Goal: Task Accomplishment & Management: Use online tool/utility

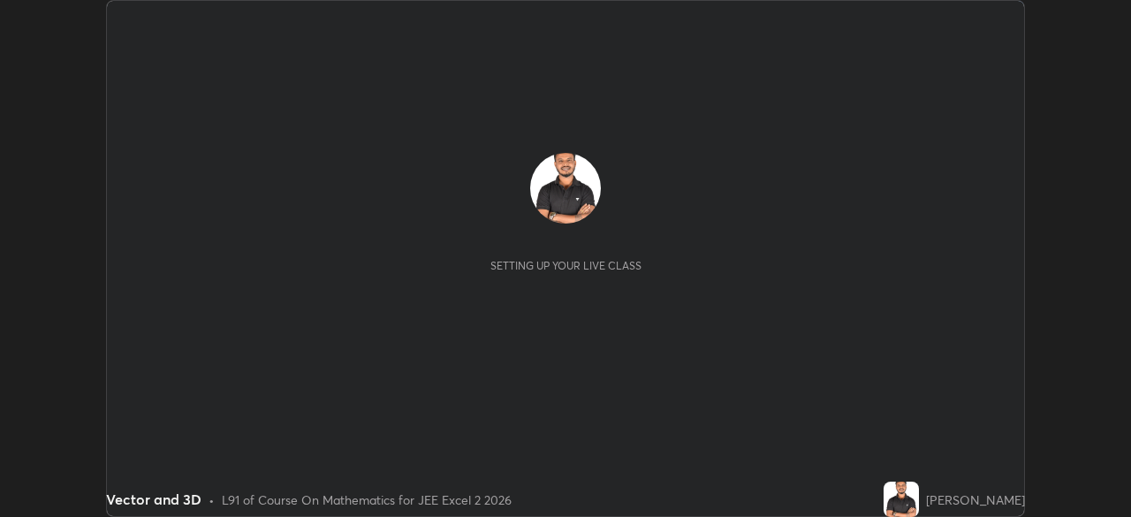
scroll to position [517, 1130]
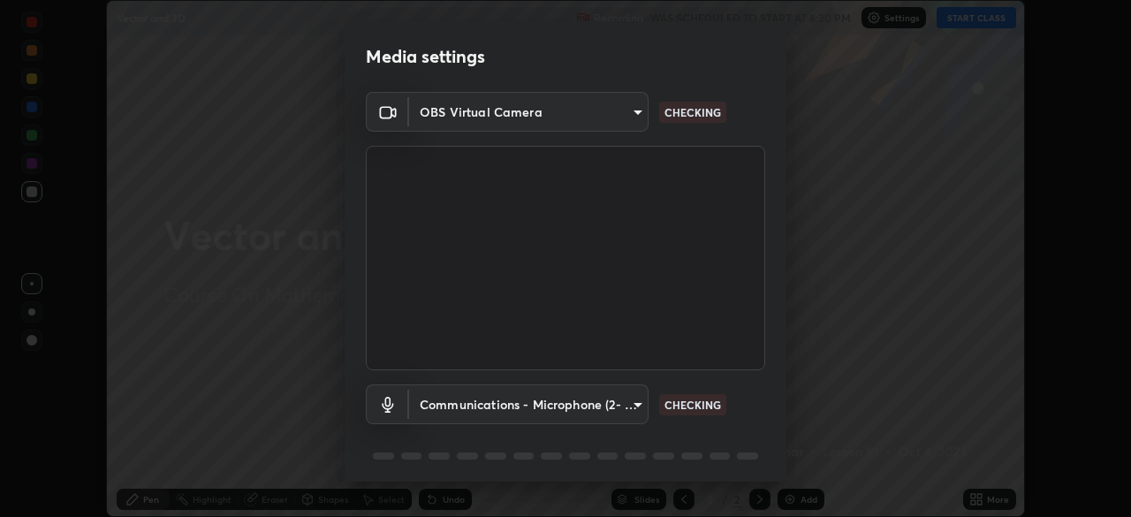
type input "0098613ca96d1cb365b3845fa694b9755ae94ec2d7c0f75973c998bbbf9ace16"
click at [625, 403] on body "Erase all Vector and 3D Recording WAS SCHEDULED TO START AT 6:30 PM Settings ST…" at bounding box center [565, 258] width 1131 height 517
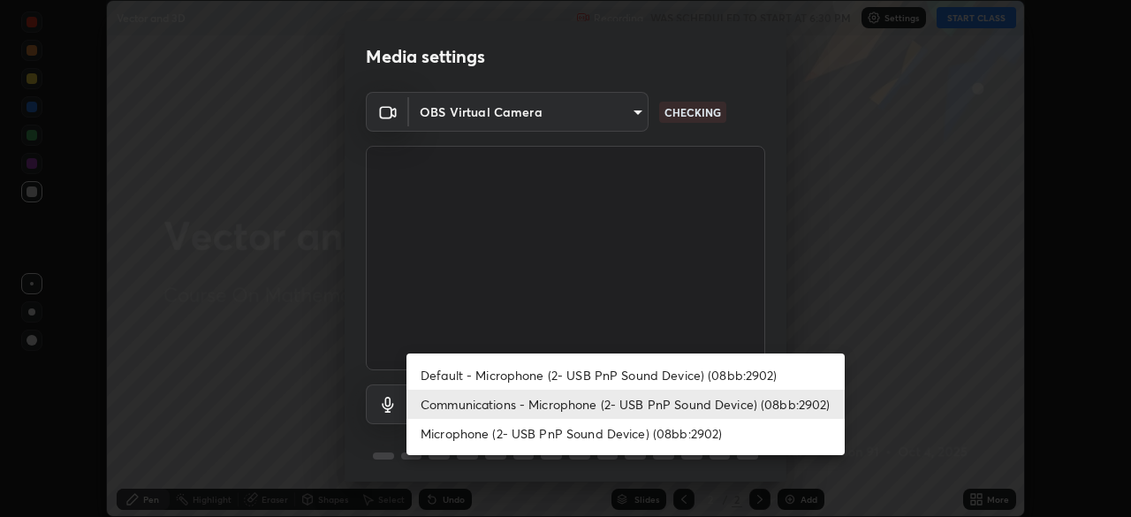
click at [649, 369] on li "Default - Microphone (2- USB PnP Sound Device) (08bb:2902)" at bounding box center [626, 375] width 438 height 29
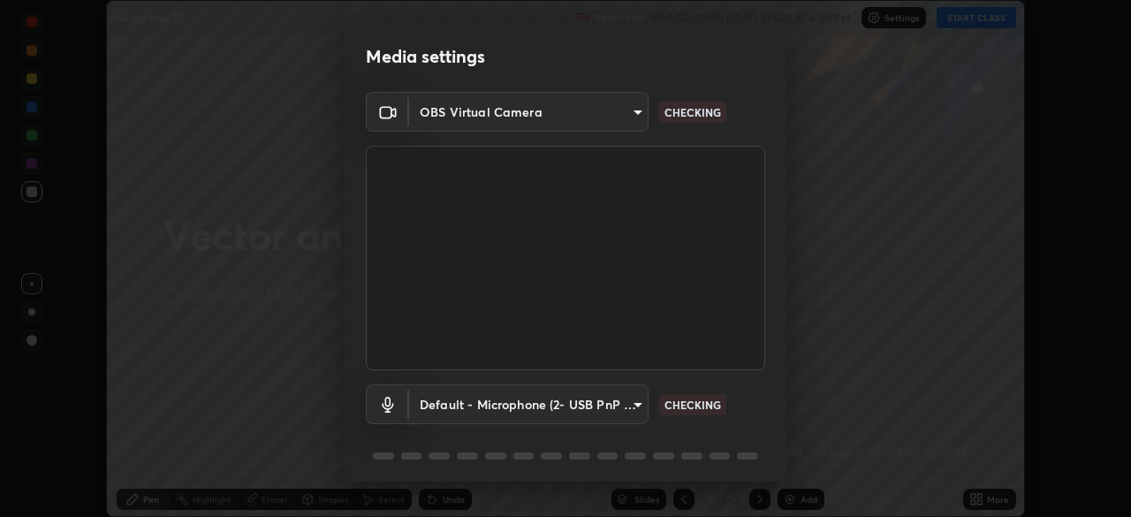
type input "default"
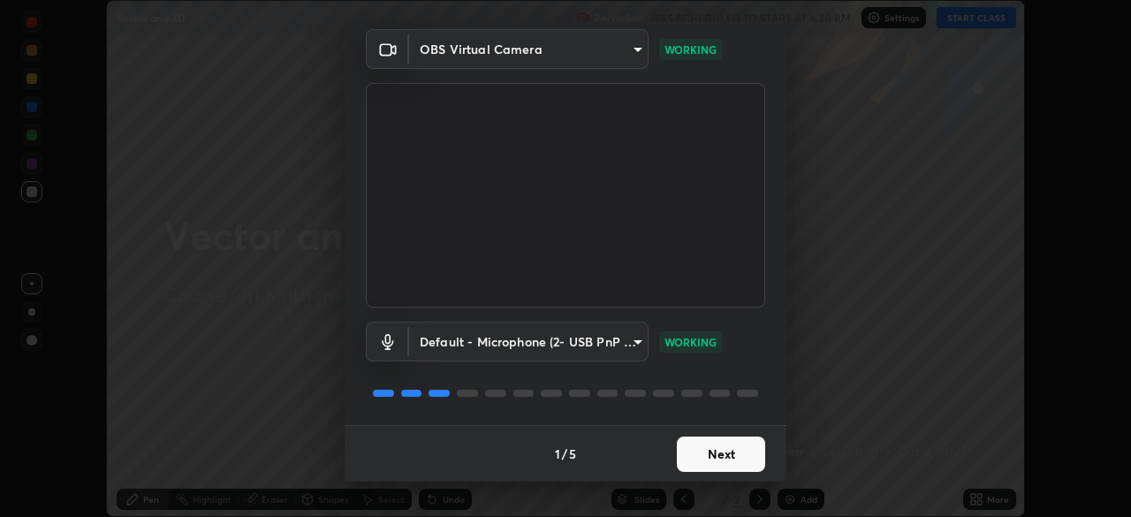
click at [710, 449] on button "Next" at bounding box center [721, 454] width 88 height 35
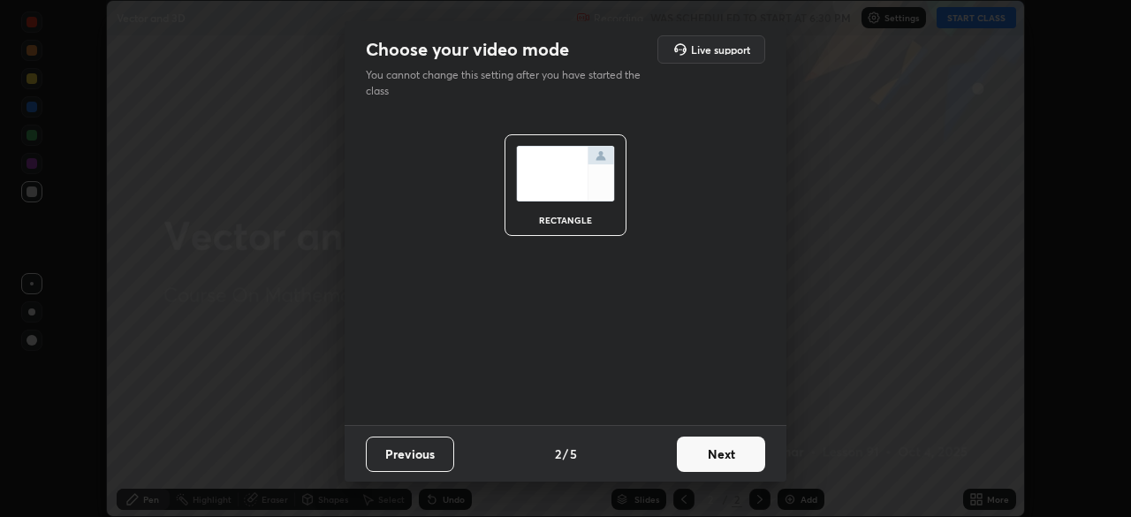
scroll to position [0, 0]
click at [704, 455] on button "Next" at bounding box center [721, 454] width 88 height 35
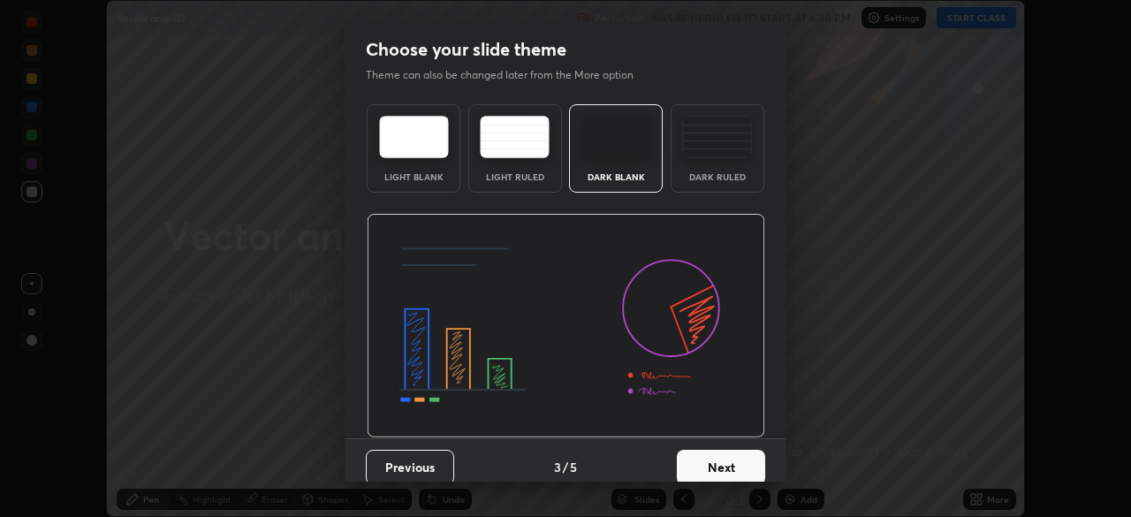
click at [703, 455] on button "Next" at bounding box center [721, 467] width 88 height 35
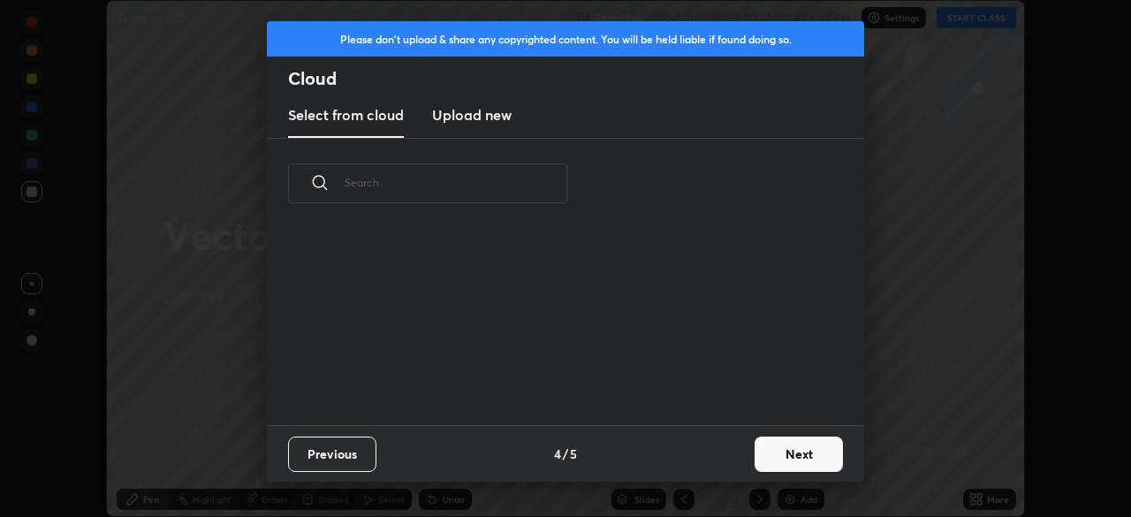
scroll to position [6, 10]
click at [782, 455] on button "Next" at bounding box center [799, 454] width 88 height 35
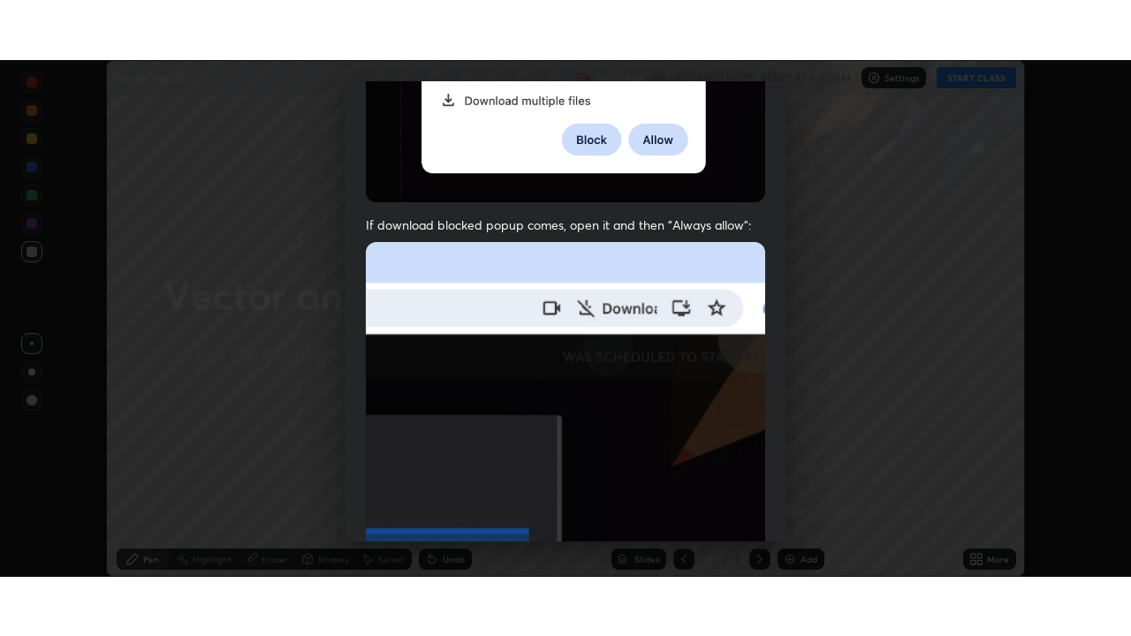
scroll to position [423, 0]
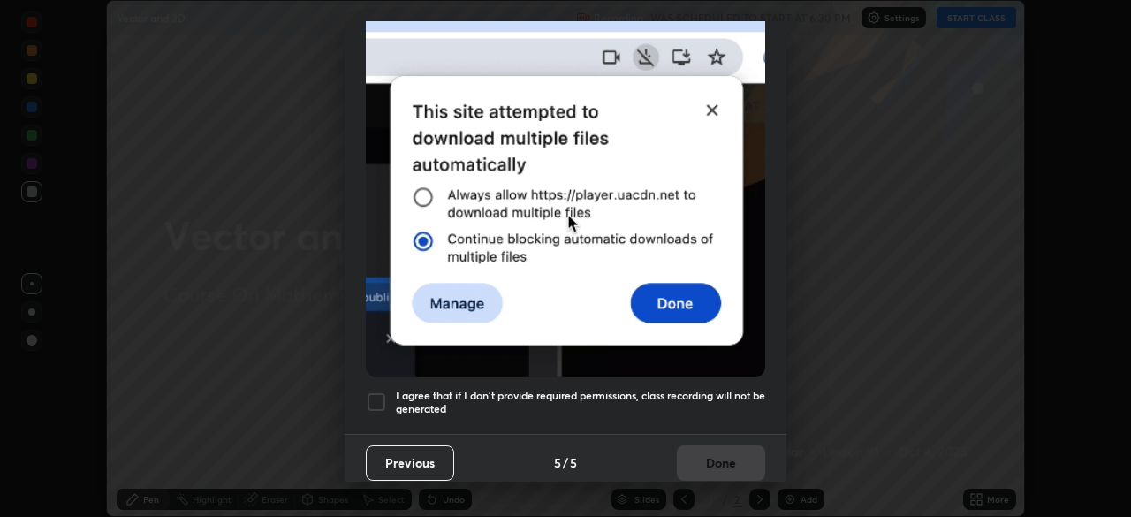
click at [713, 389] on h5 "I agree that if I don't provide required permissions, class recording will not …" at bounding box center [580, 402] width 369 height 27
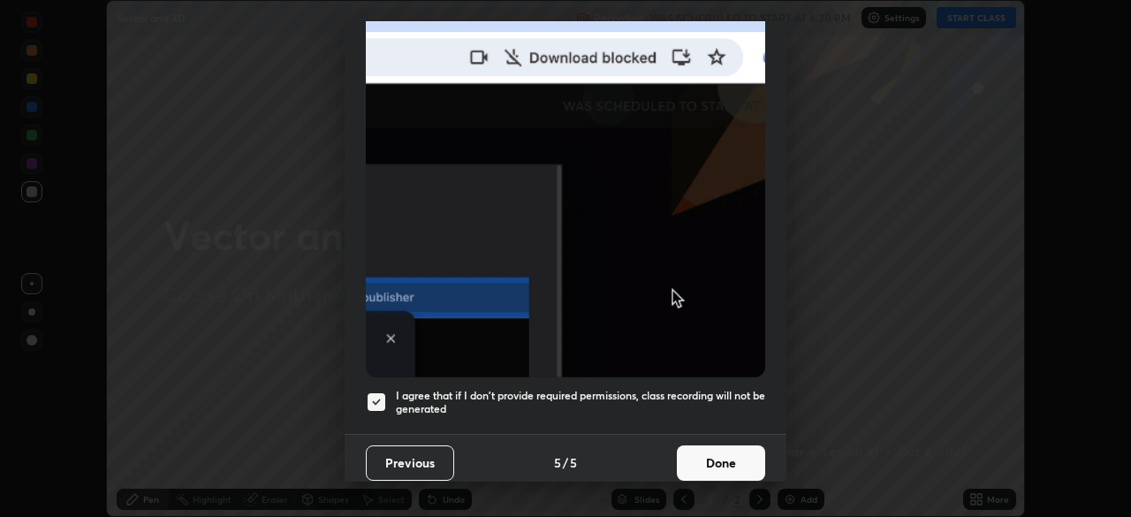
click at [717, 450] on button "Done" at bounding box center [721, 462] width 88 height 35
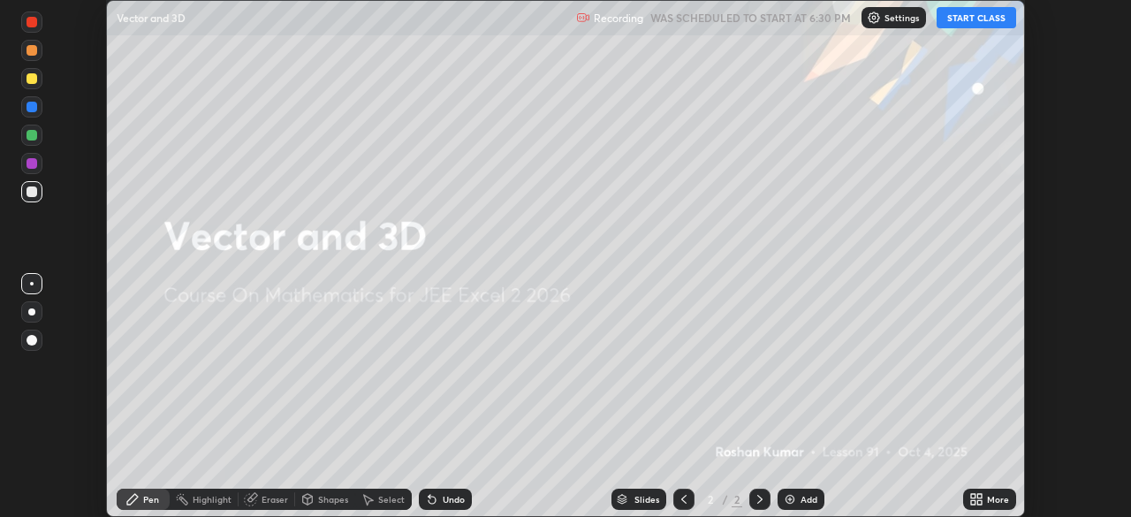
click at [964, 18] on button "START CLASS" at bounding box center [977, 17] width 80 height 21
click at [979, 496] on icon at bounding box center [980, 496] width 4 height 4
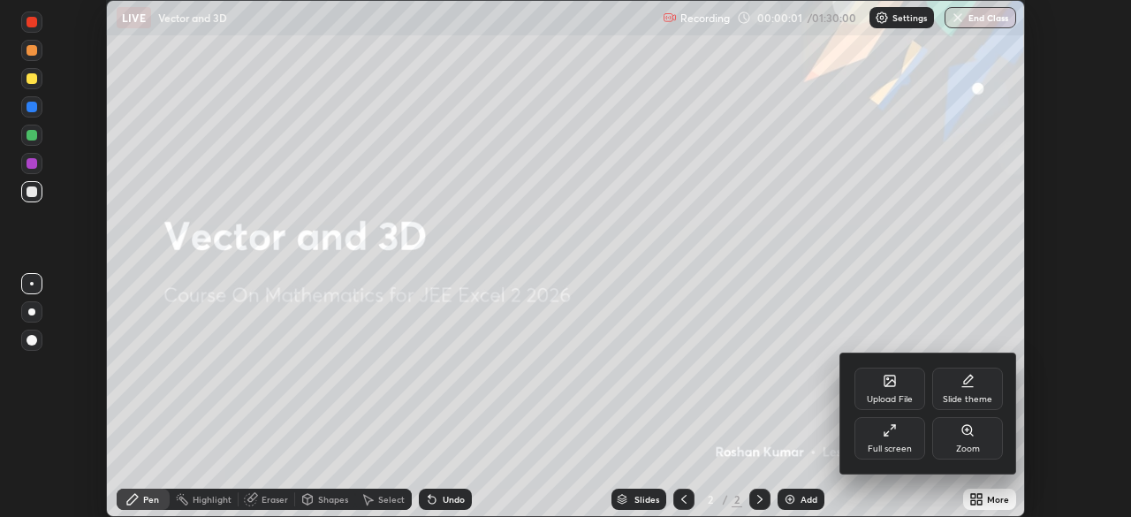
click at [899, 438] on div "Full screen" at bounding box center [890, 438] width 71 height 42
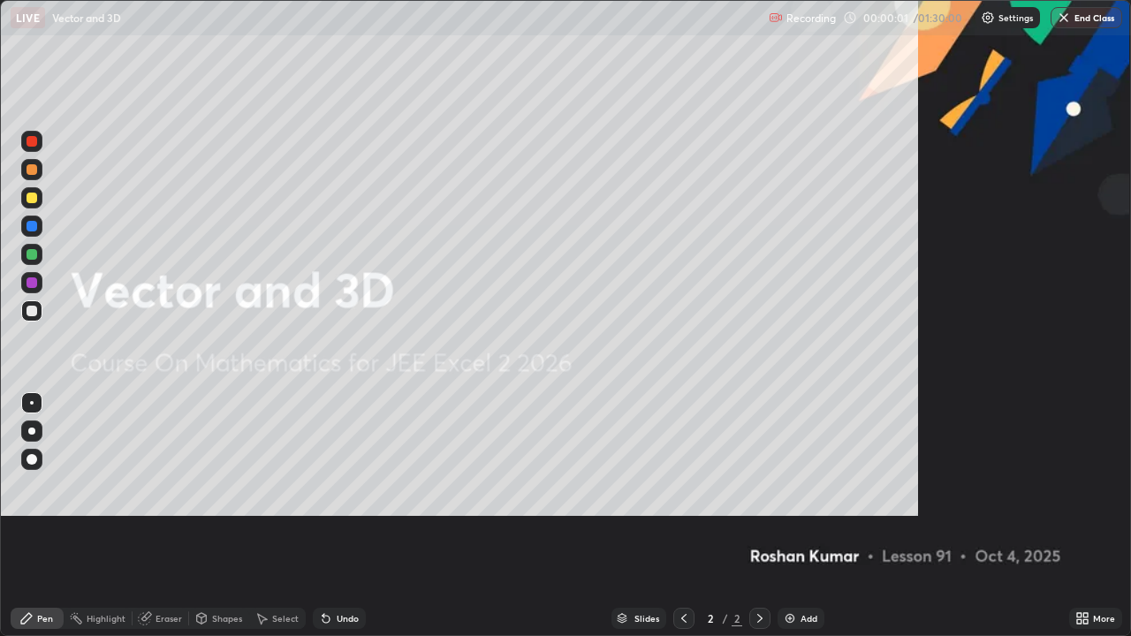
scroll to position [636, 1131]
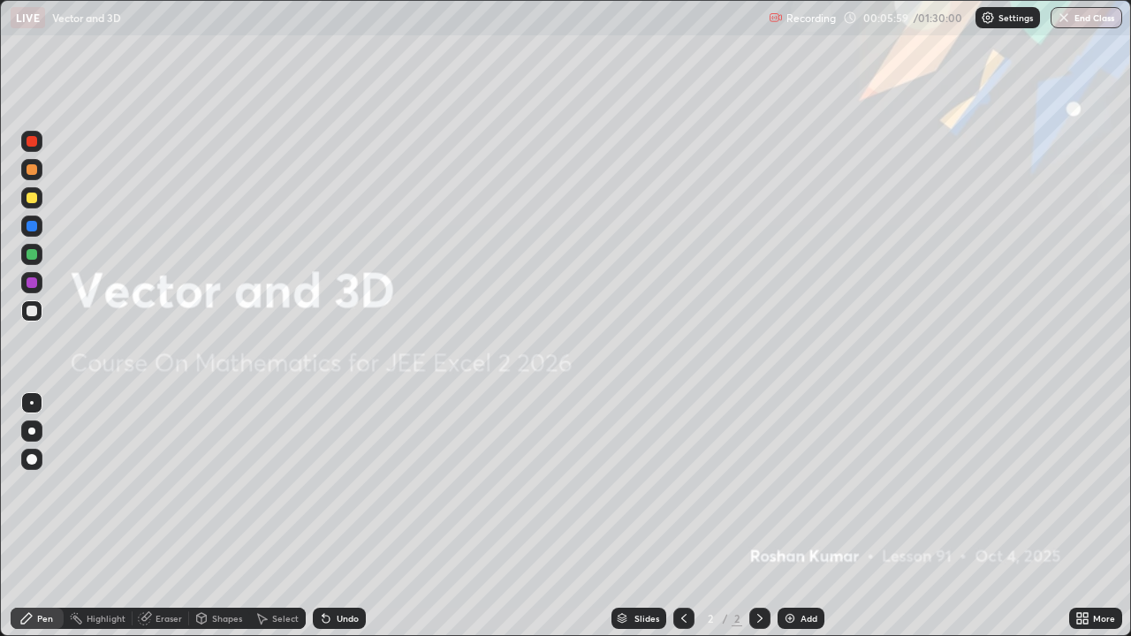
click at [791, 516] on img at bounding box center [790, 619] width 14 height 14
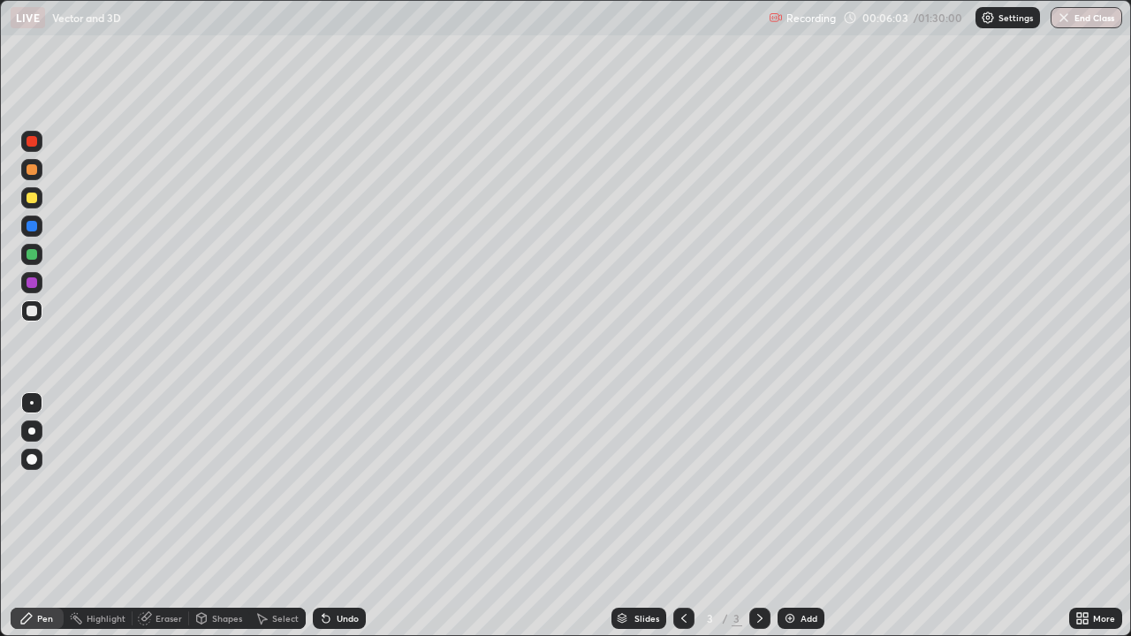
click at [35, 197] on div at bounding box center [32, 198] width 11 height 11
click at [32, 464] on div at bounding box center [32, 459] width 11 height 11
click at [32, 227] on div at bounding box center [32, 226] width 11 height 11
click at [34, 285] on div at bounding box center [32, 283] width 11 height 11
click at [33, 255] on div at bounding box center [32, 254] width 11 height 11
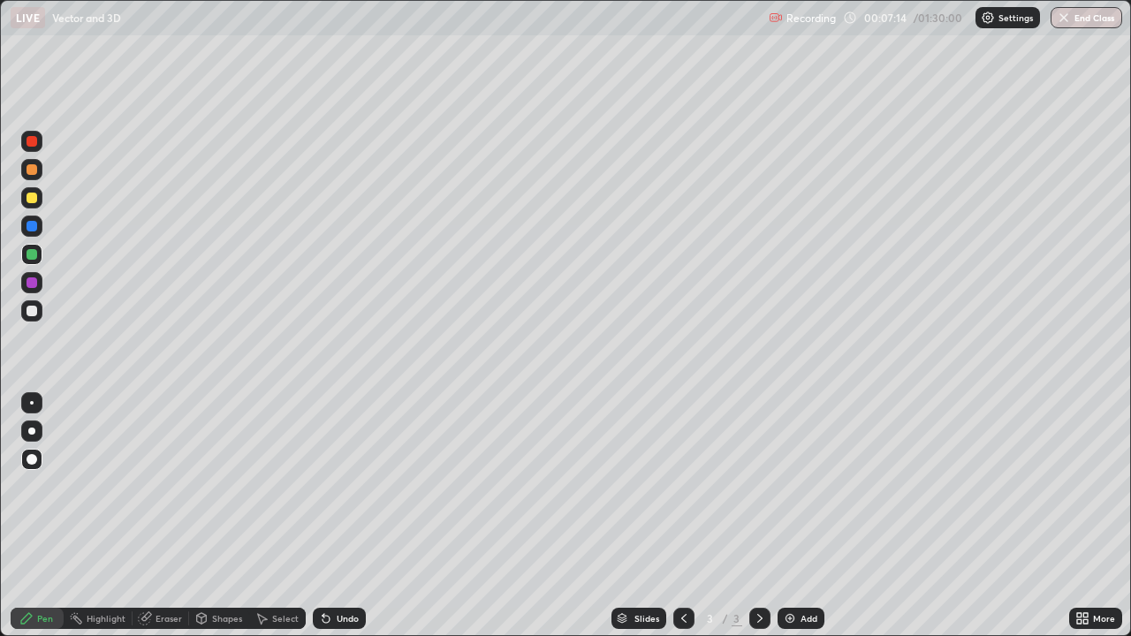
click at [33, 315] on div at bounding box center [32, 311] width 11 height 11
click at [30, 278] on div at bounding box center [32, 283] width 11 height 11
click at [32, 310] on div at bounding box center [32, 311] width 11 height 11
click at [164, 516] on div "Eraser" at bounding box center [169, 618] width 27 height 9
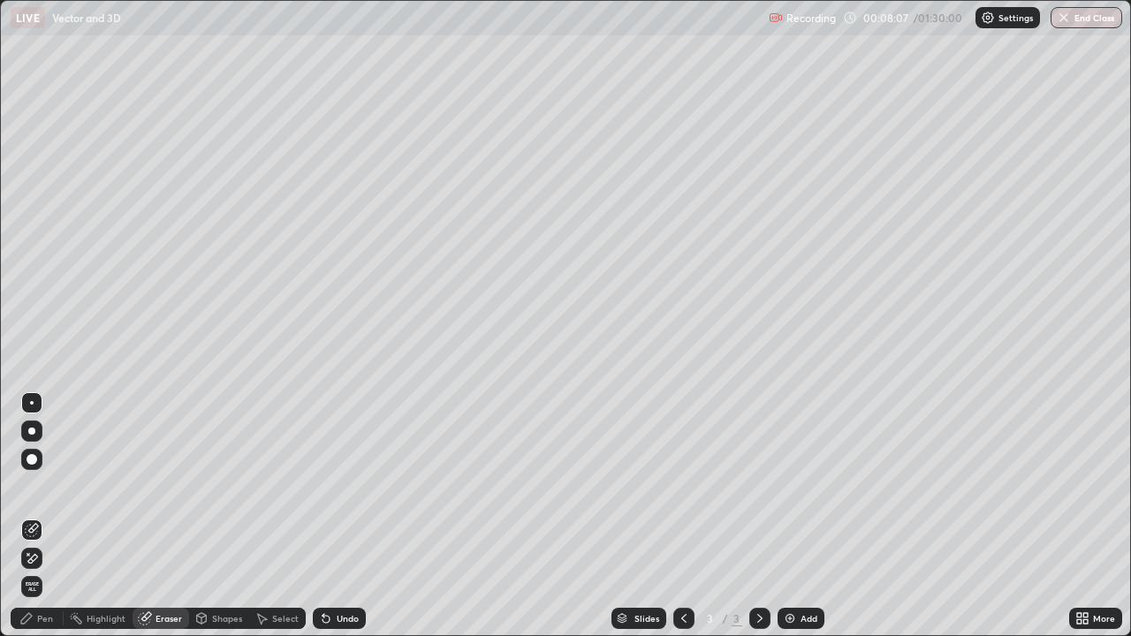
click at [43, 516] on div "Pen" at bounding box center [45, 618] width 16 height 9
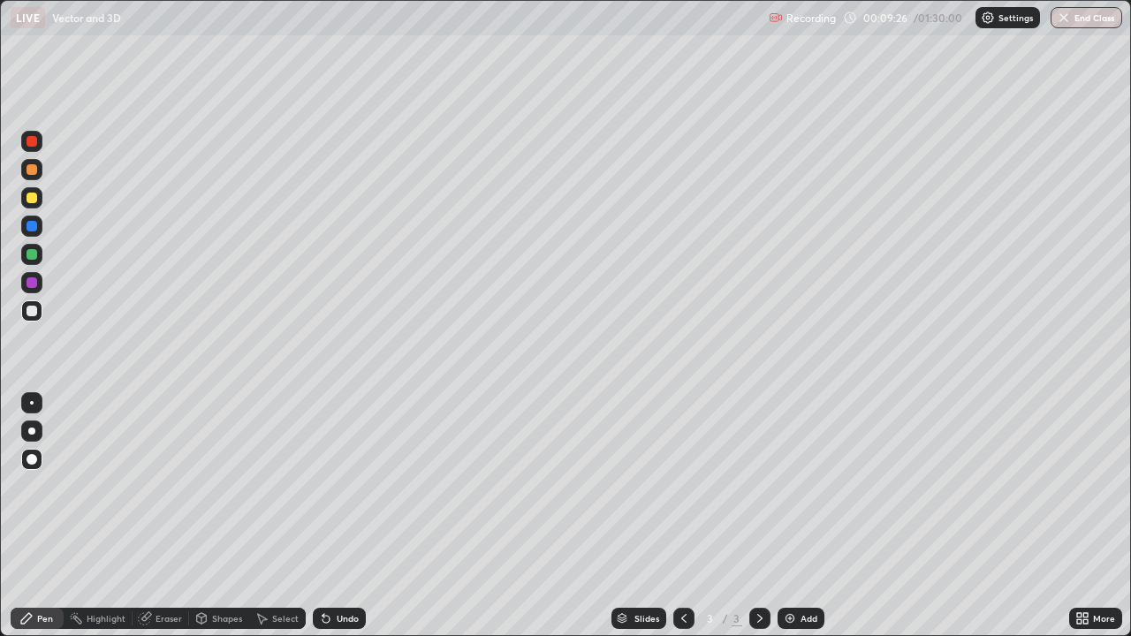
click at [787, 516] on img at bounding box center [790, 619] width 14 height 14
click at [161, 516] on div "Eraser" at bounding box center [169, 618] width 27 height 9
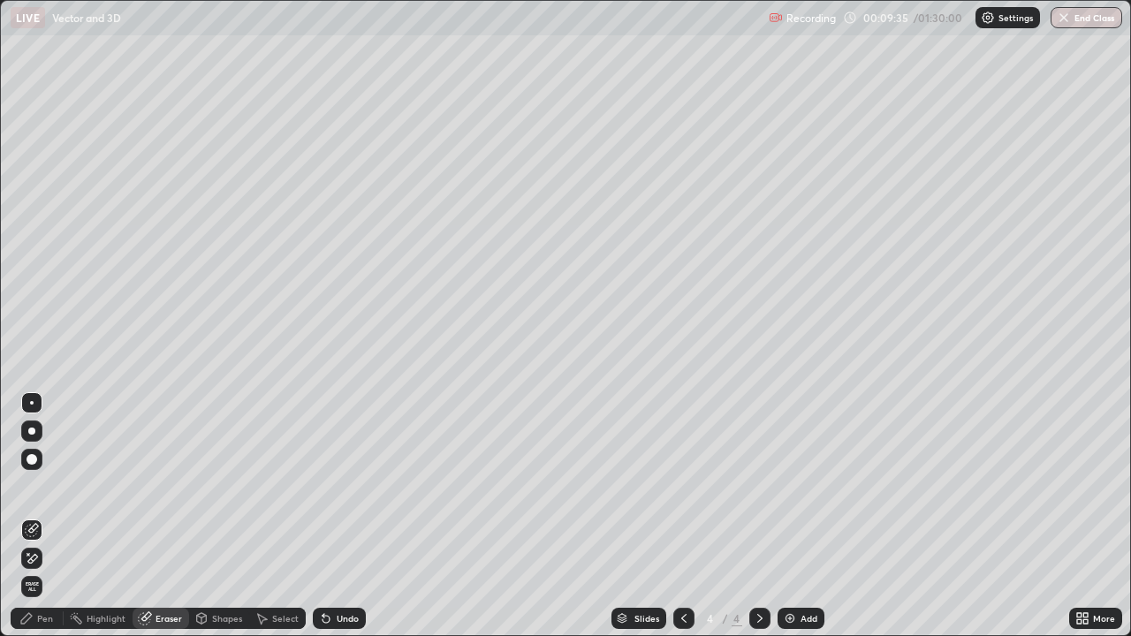
click at [44, 516] on div "Pen" at bounding box center [45, 618] width 16 height 9
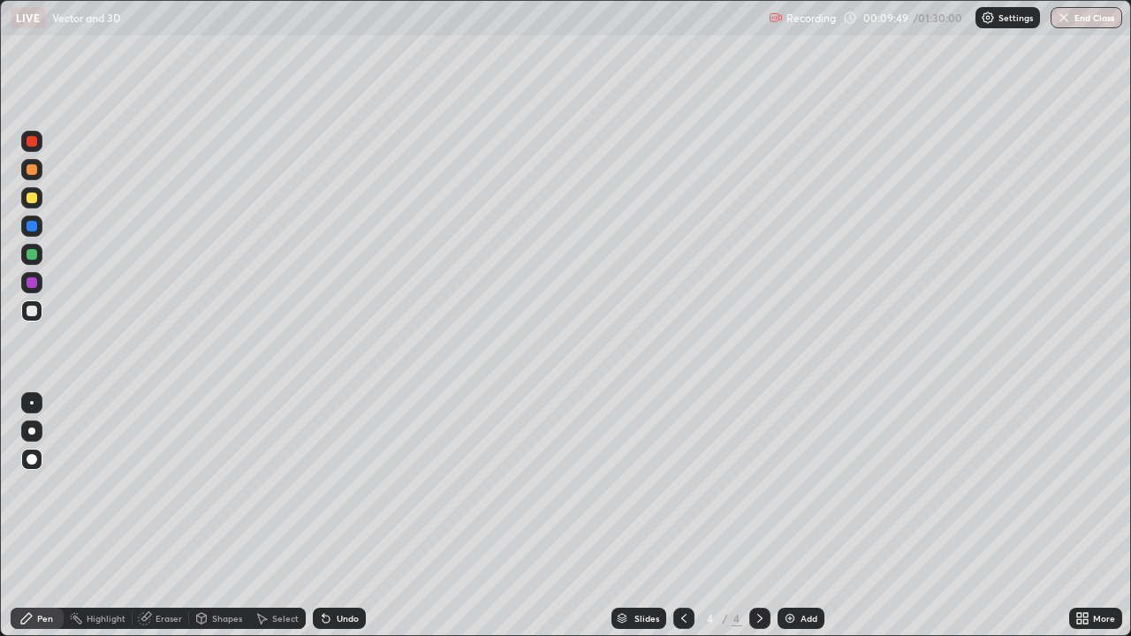
click at [33, 255] on div at bounding box center [32, 254] width 11 height 11
click at [33, 199] on div at bounding box center [32, 198] width 11 height 11
click at [33, 287] on div at bounding box center [32, 283] width 11 height 11
click at [32, 255] on div at bounding box center [32, 254] width 11 height 11
click at [787, 516] on img at bounding box center [790, 619] width 14 height 14
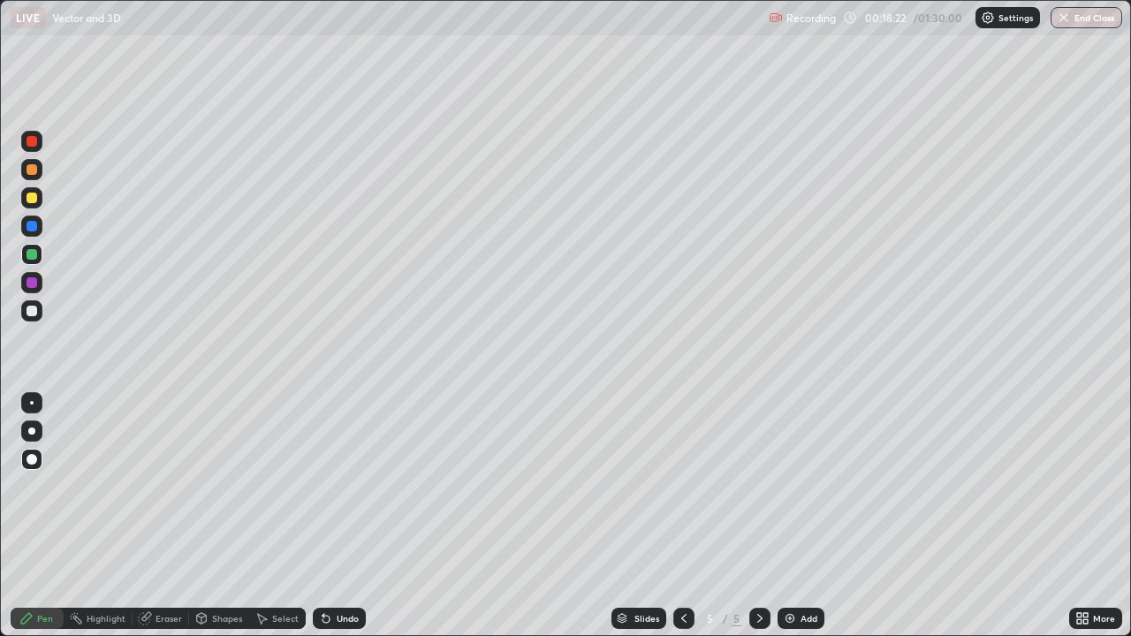
click at [29, 141] on div at bounding box center [32, 141] width 11 height 11
click at [34, 196] on div at bounding box center [32, 198] width 11 height 11
click at [33, 284] on div at bounding box center [32, 283] width 11 height 11
click at [34, 230] on div at bounding box center [32, 226] width 11 height 11
click at [163, 516] on div "Eraser" at bounding box center [169, 618] width 27 height 9
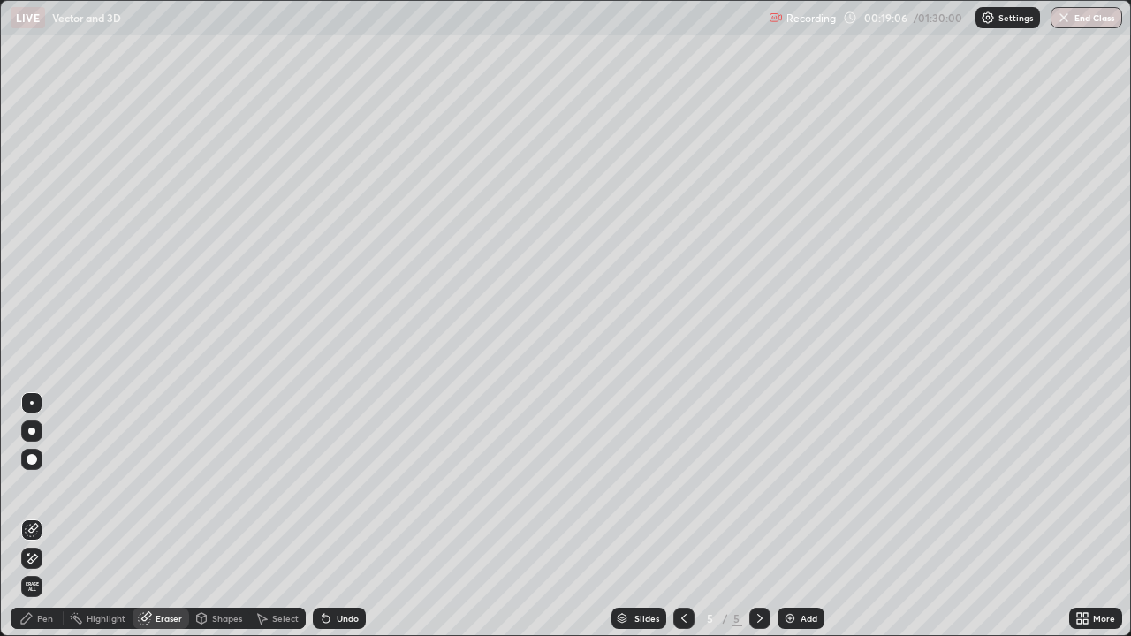
click at [49, 516] on div "Pen" at bounding box center [45, 618] width 16 height 9
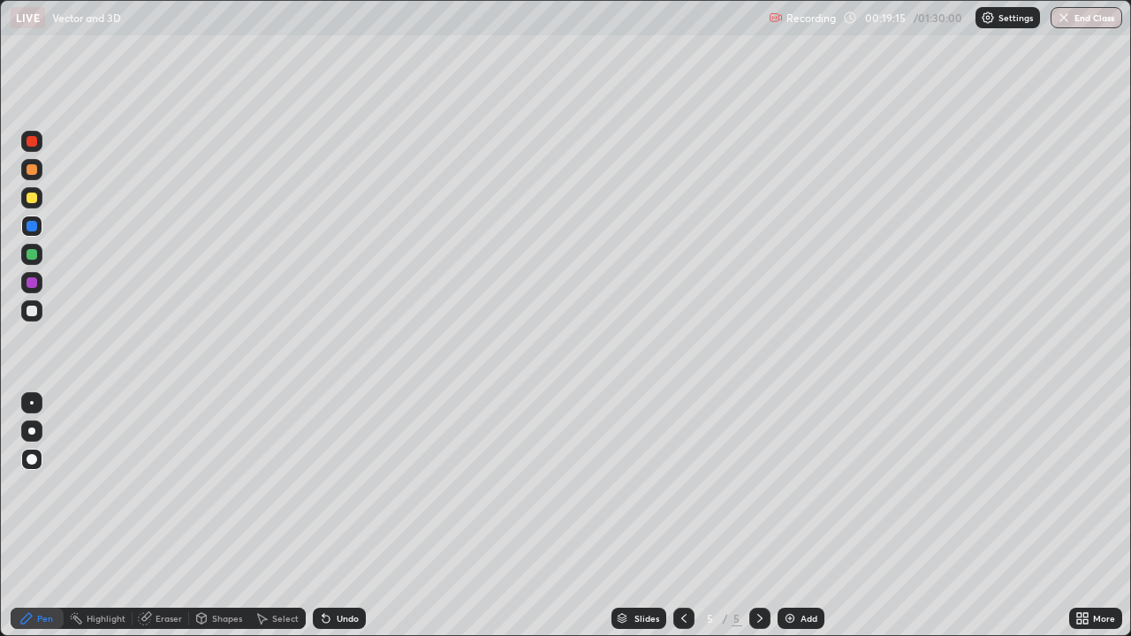
click at [34, 283] on div at bounding box center [32, 283] width 11 height 11
click at [35, 311] on div at bounding box center [32, 311] width 11 height 11
click at [34, 287] on div at bounding box center [32, 283] width 11 height 11
click at [33, 314] on div at bounding box center [32, 311] width 11 height 11
click at [32, 261] on div at bounding box center [31, 254] width 21 height 21
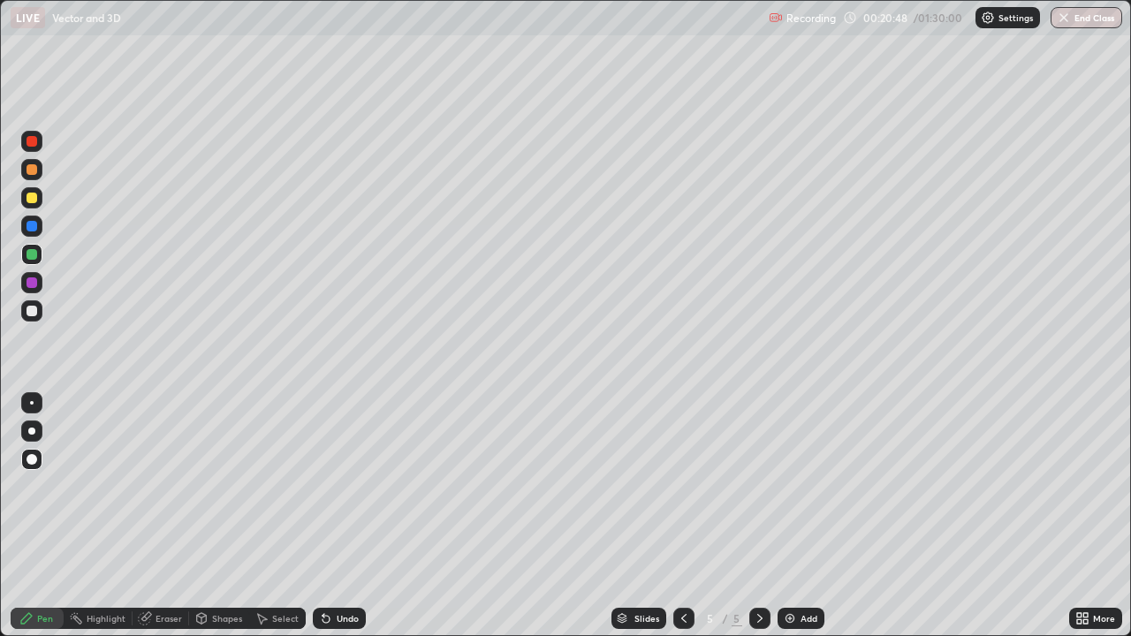
click at [168, 516] on div "Eraser" at bounding box center [169, 618] width 27 height 9
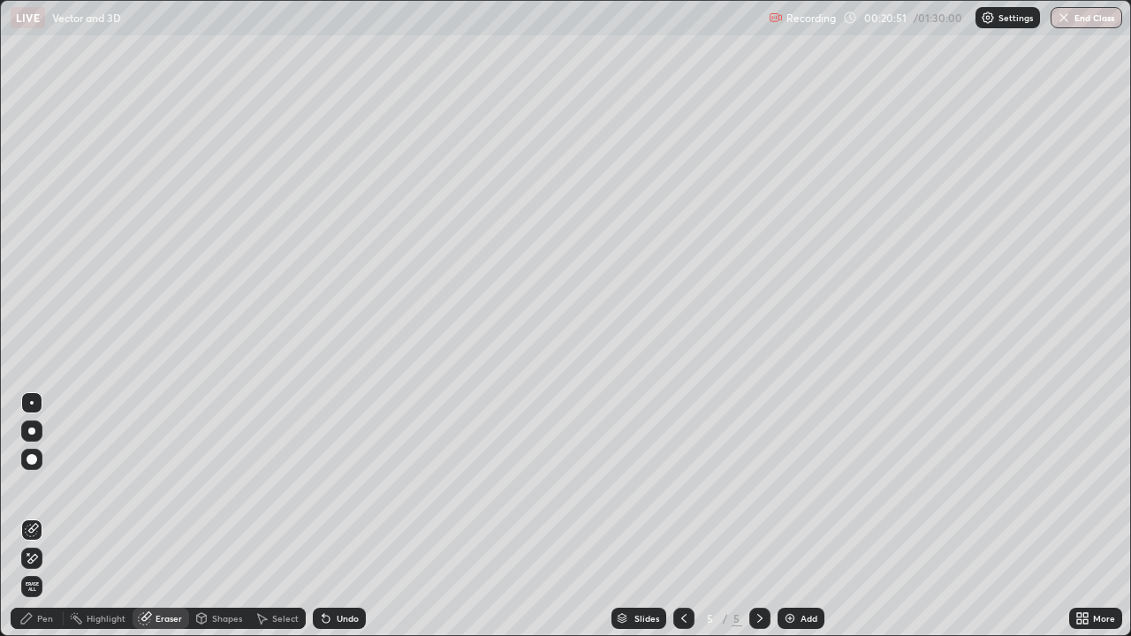
click at [47, 516] on div "Pen" at bounding box center [45, 618] width 16 height 9
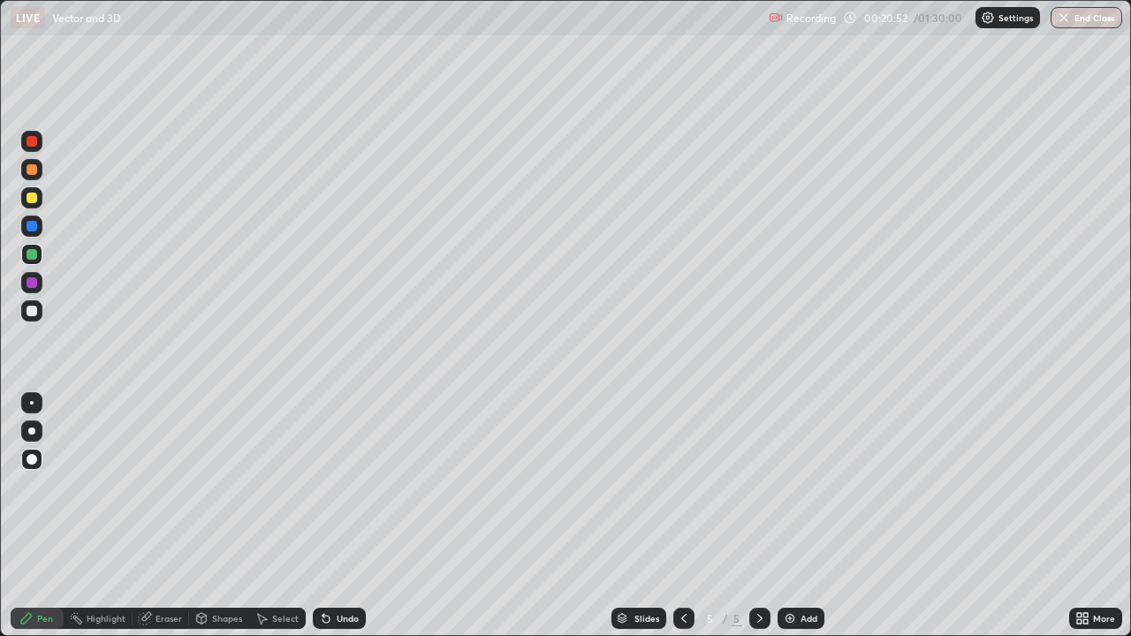
click at [35, 312] on div at bounding box center [32, 311] width 11 height 11
click at [31, 254] on div at bounding box center [32, 254] width 11 height 11
click at [29, 202] on div at bounding box center [32, 198] width 11 height 11
click at [164, 516] on div "Eraser" at bounding box center [169, 618] width 27 height 9
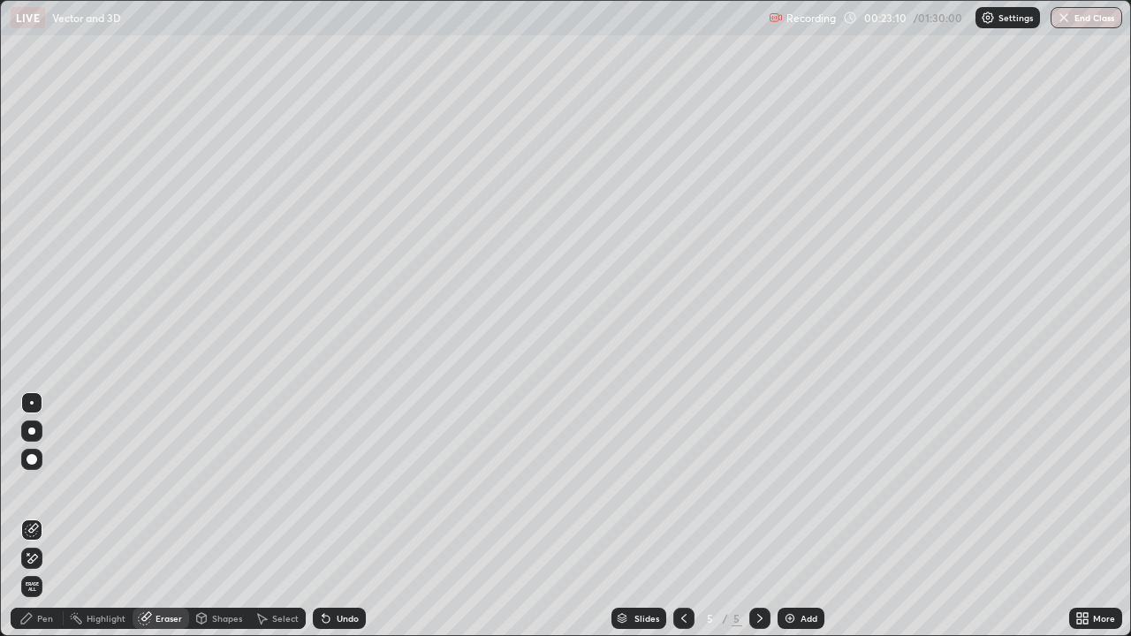
click at [47, 516] on div "Pen" at bounding box center [45, 618] width 16 height 9
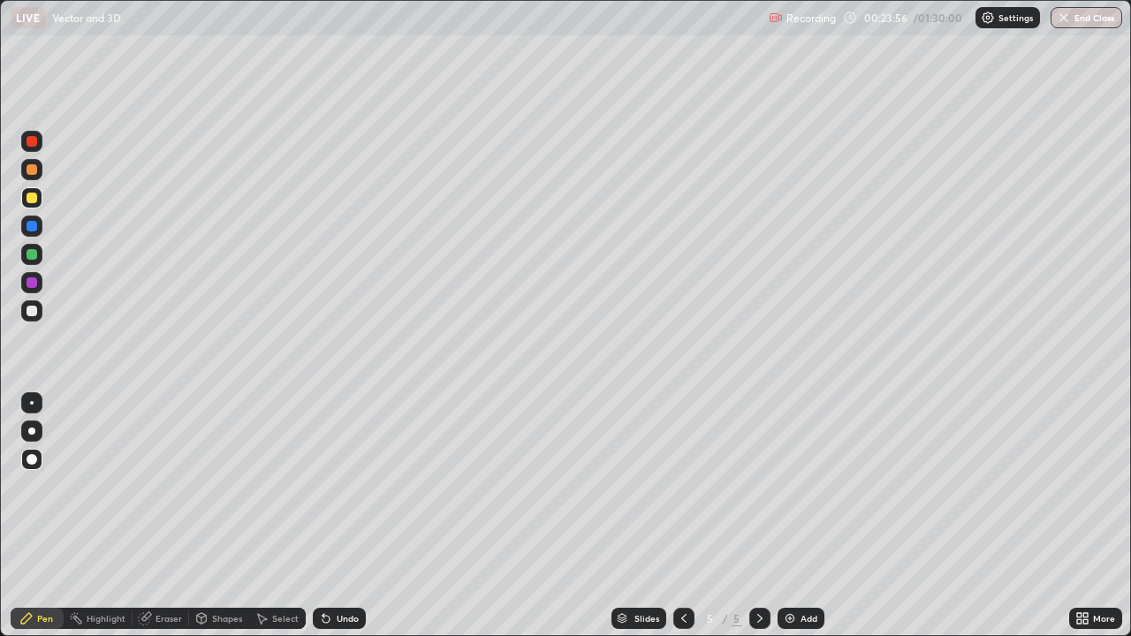
click at [166, 516] on div "Eraser" at bounding box center [169, 618] width 27 height 9
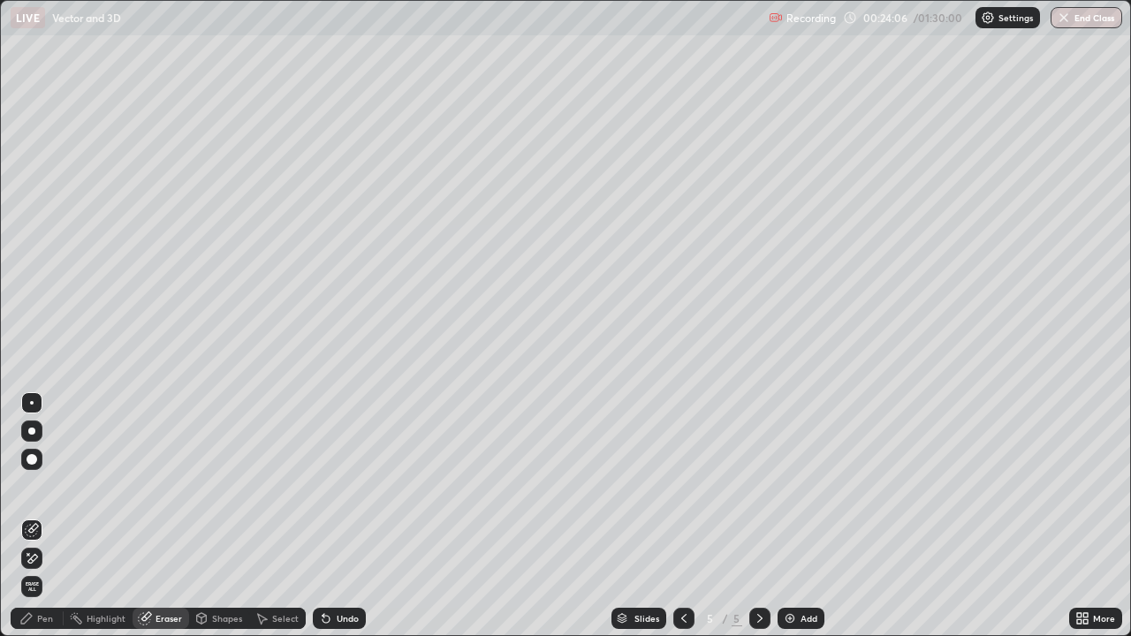
click at [46, 516] on div "Pen" at bounding box center [37, 618] width 53 height 21
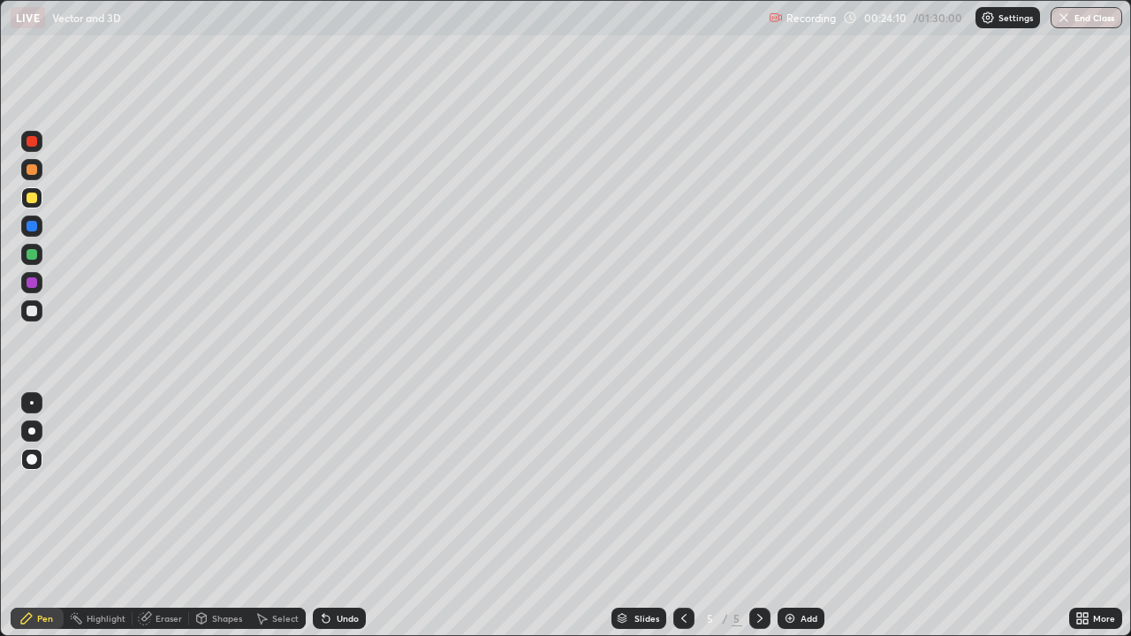
click at [31, 283] on div at bounding box center [32, 283] width 11 height 11
click at [168, 516] on div "Eraser" at bounding box center [169, 618] width 27 height 9
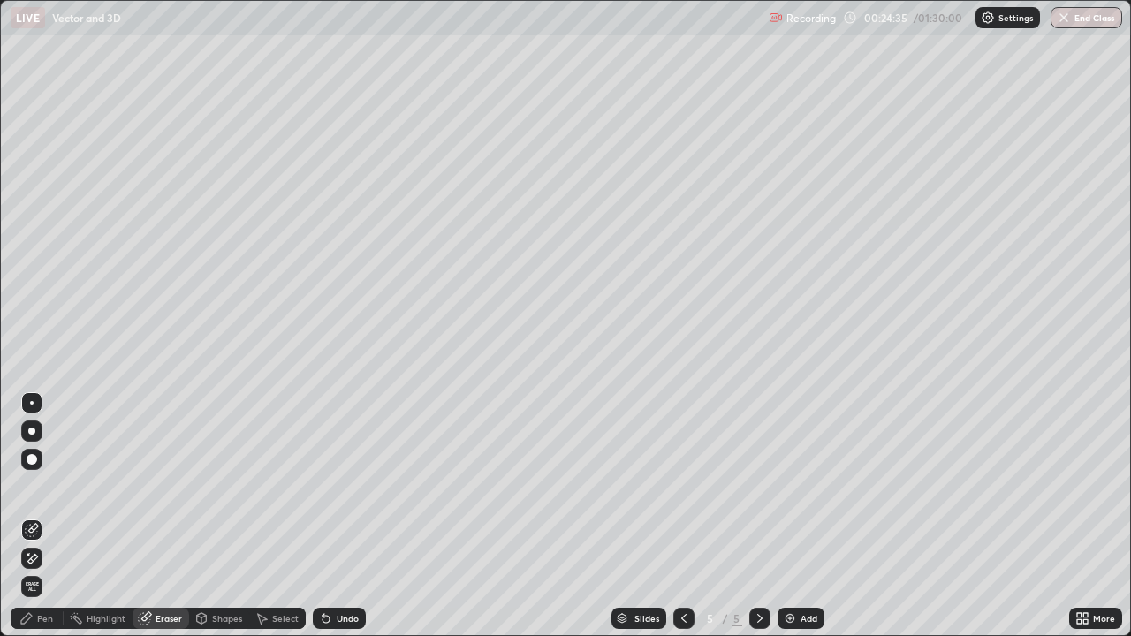
click at [51, 516] on div "Pen" at bounding box center [45, 618] width 16 height 9
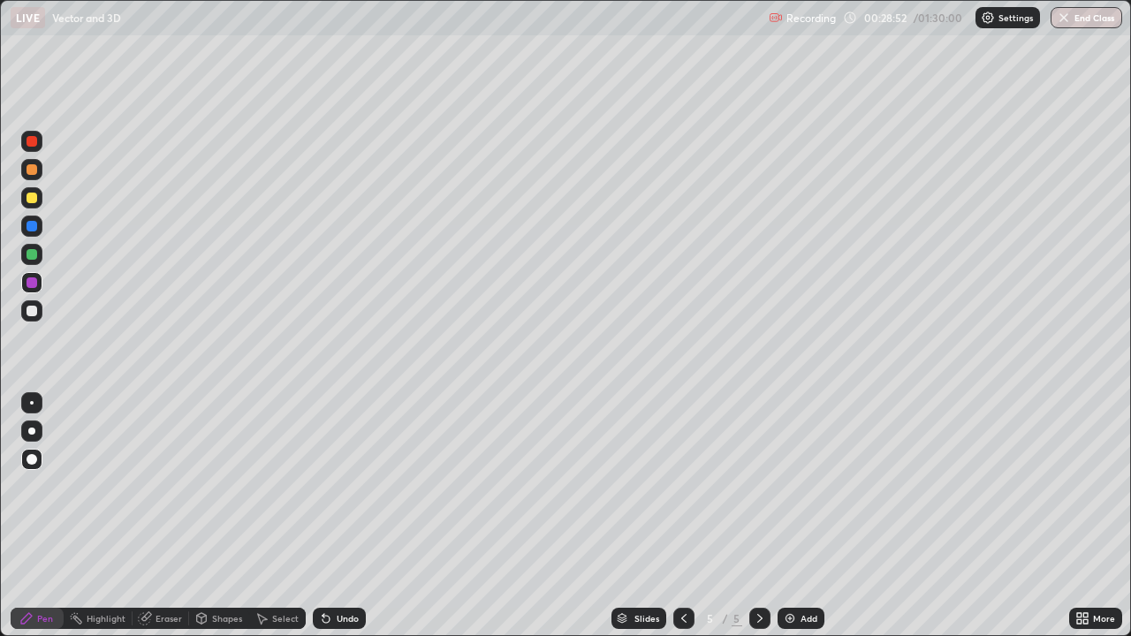
click at [33, 145] on div at bounding box center [32, 141] width 11 height 11
click at [787, 516] on img at bounding box center [790, 619] width 14 height 14
click at [32, 256] on div at bounding box center [32, 254] width 11 height 11
click at [34, 172] on div at bounding box center [32, 169] width 11 height 11
click at [34, 257] on div at bounding box center [32, 254] width 11 height 11
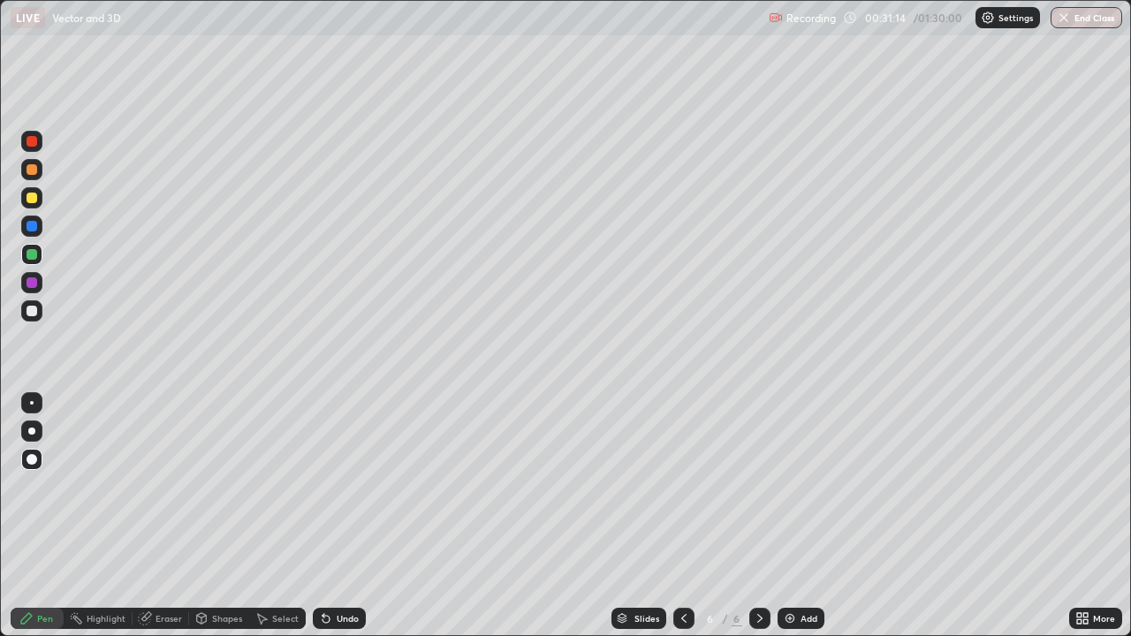
click at [29, 174] on div at bounding box center [32, 169] width 11 height 11
click at [33, 284] on div at bounding box center [32, 283] width 11 height 11
click at [31, 224] on div at bounding box center [32, 226] width 11 height 11
click at [29, 312] on div at bounding box center [32, 311] width 11 height 11
click at [29, 225] on div at bounding box center [32, 226] width 11 height 11
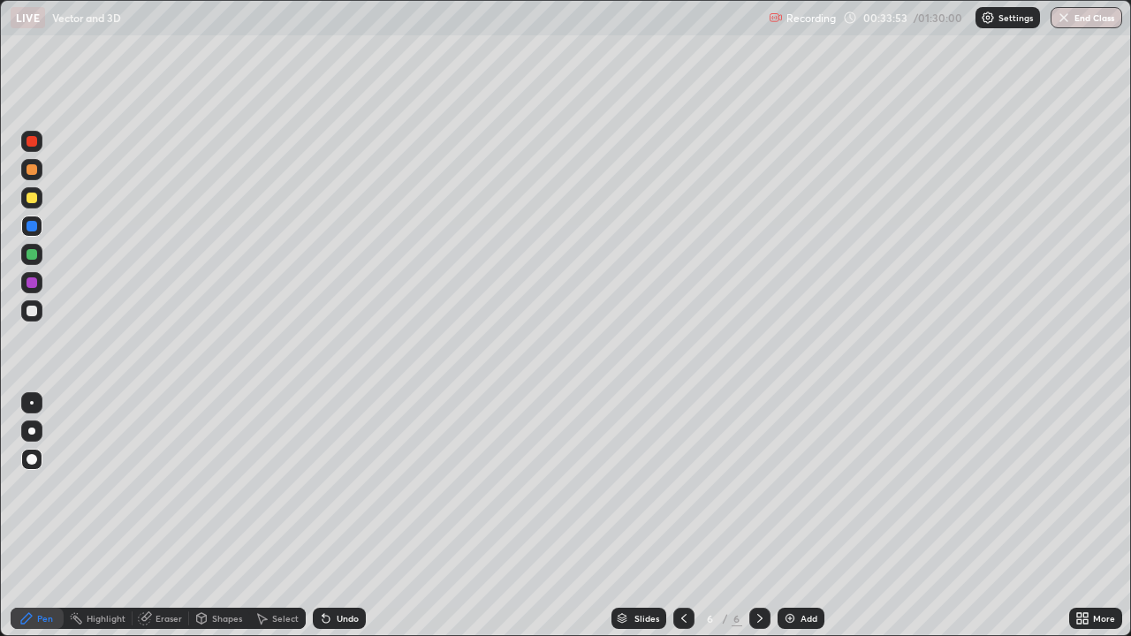
click at [29, 200] on div at bounding box center [32, 198] width 11 height 11
click at [1085, 19] on button "End Class" at bounding box center [1087, 17] width 72 height 21
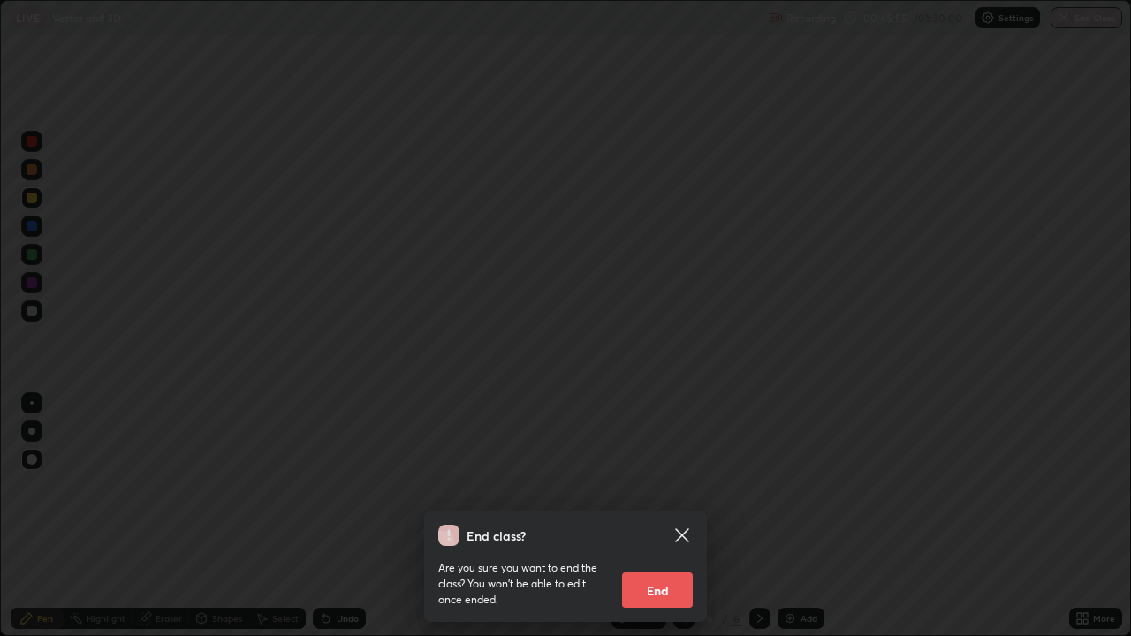
click at [665, 516] on button "End" at bounding box center [657, 590] width 71 height 35
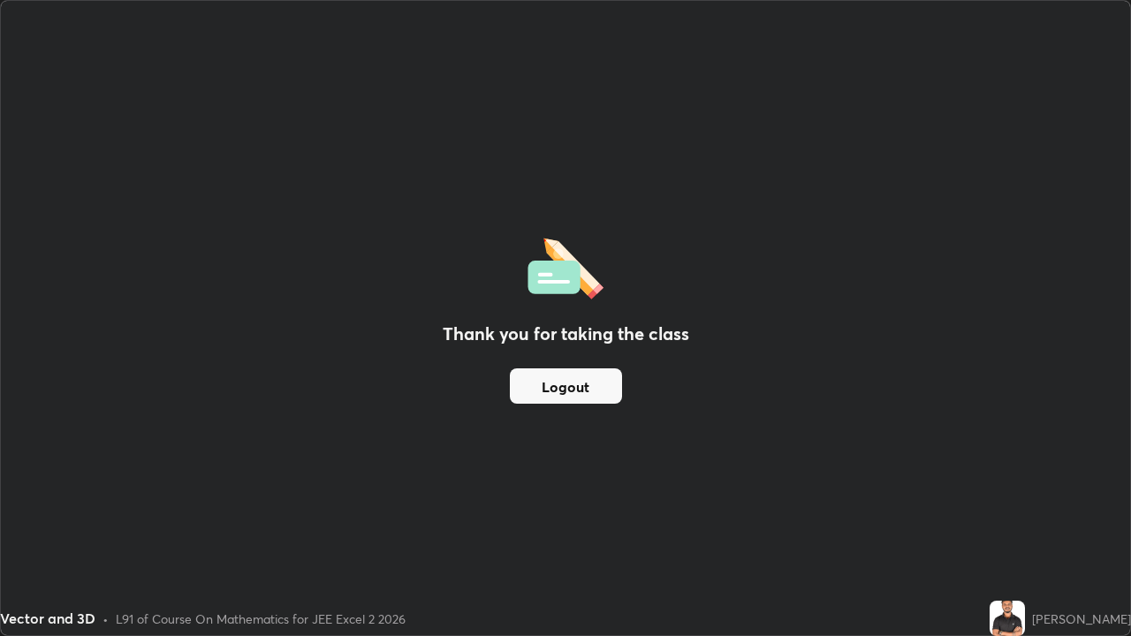
click at [658, 516] on div "Thank you for taking the class Logout" at bounding box center [566, 318] width 1130 height 635
click at [662, 516] on div "Thank you for taking the class Logout" at bounding box center [566, 318] width 1130 height 635
click at [602, 382] on button "Logout" at bounding box center [566, 386] width 112 height 35
click at [598, 384] on button "Logout" at bounding box center [566, 386] width 112 height 35
click at [596, 380] on button "Logout" at bounding box center [566, 386] width 112 height 35
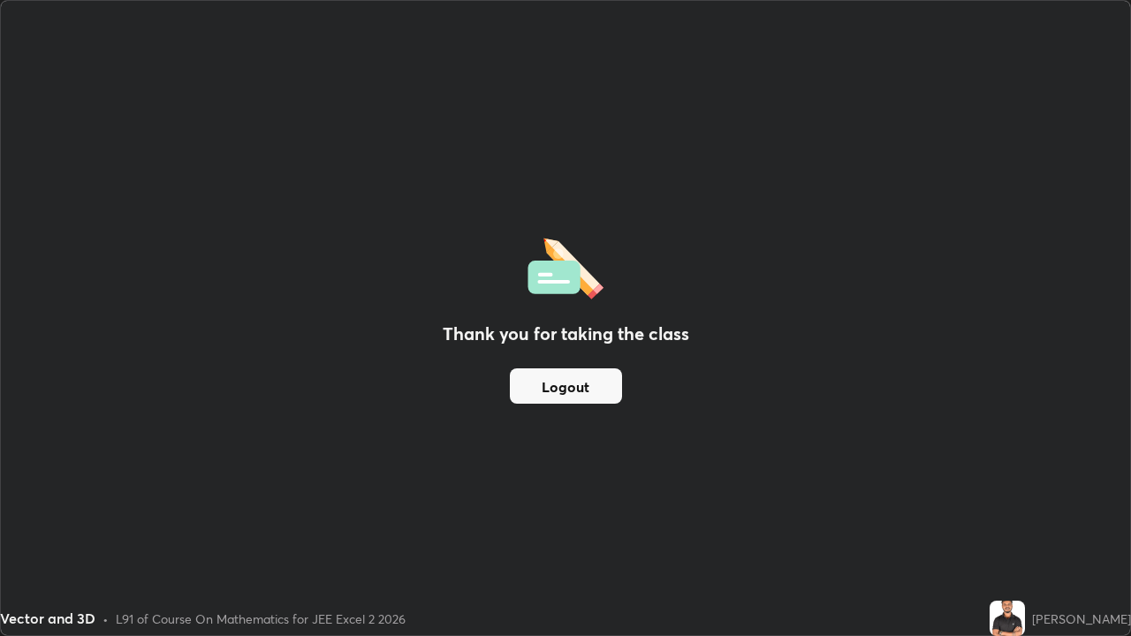
click at [590, 380] on button "Logout" at bounding box center [566, 386] width 112 height 35
click at [586, 306] on div "Thank you for taking the class Logout" at bounding box center [566, 318] width 1130 height 635
